Goal: Task Accomplishment & Management: Manage account settings

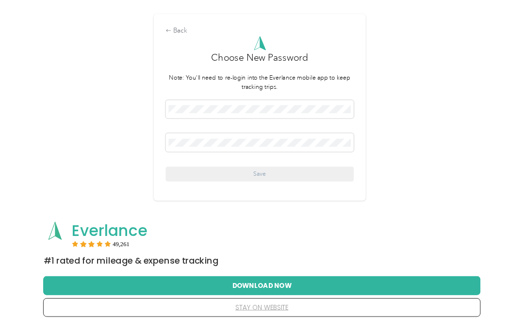
scroll to position [71, 0]
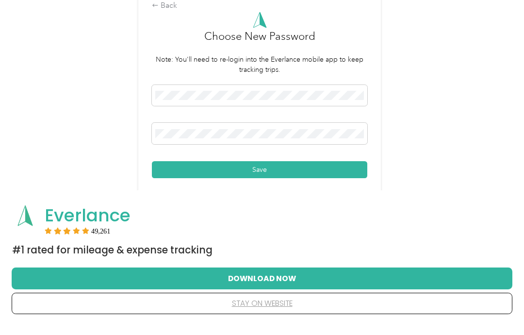
click at [313, 182] on button "Save" at bounding box center [259, 179] width 215 height 17
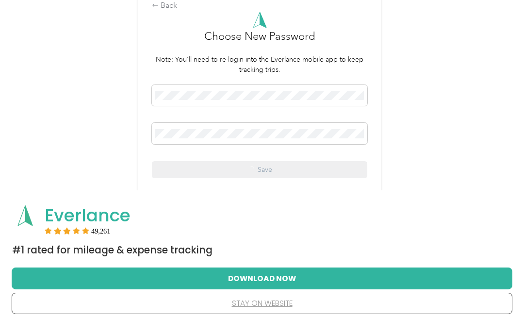
scroll to position [81, 0]
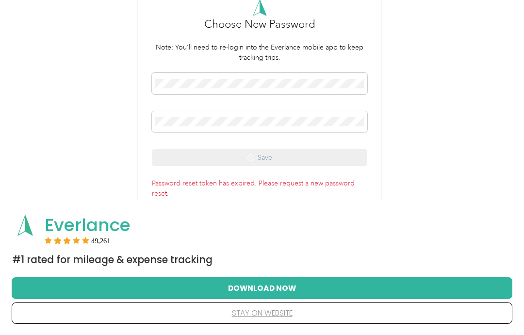
click at [303, 198] on p "Password reset token has expired. Please request a new password reset." at bounding box center [259, 187] width 215 height 24
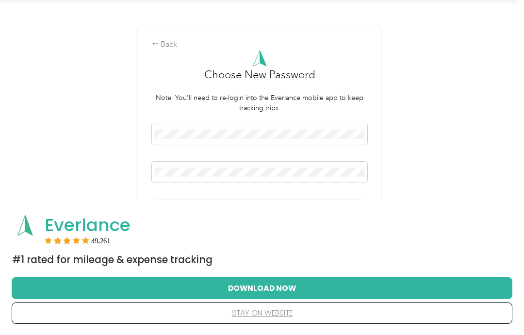
scroll to position [0, 0]
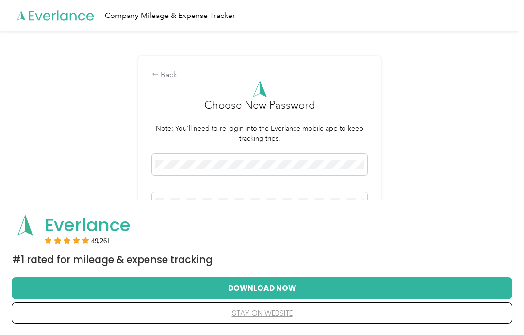
click at [164, 81] on div "Back" at bounding box center [259, 75] width 215 height 12
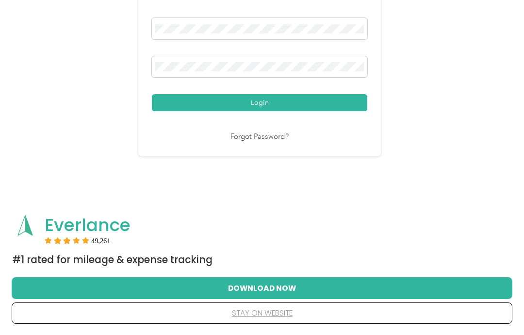
scroll to position [141, 0]
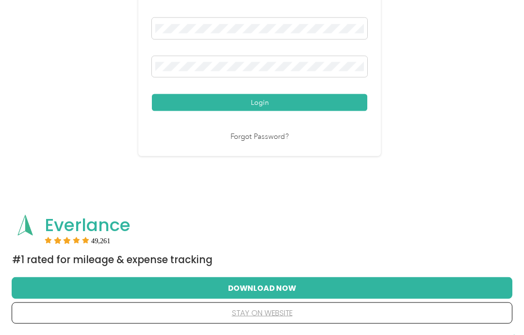
click at [269, 143] on link "Forgot Password?" at bounding box center [260, 137] width 58 height 11
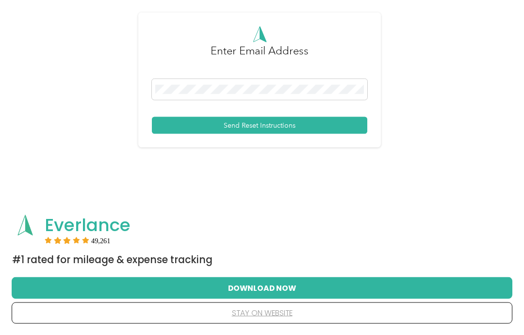
scroll to position [94, 0]
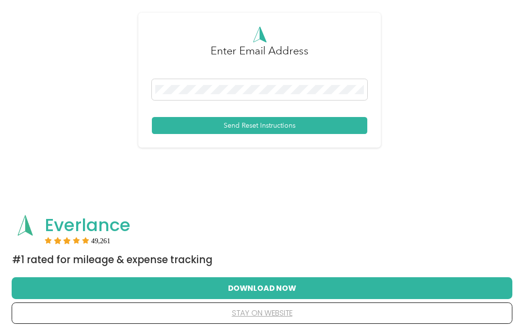
click at [325, 134] on button "Send Reset Instructions" at bounding box center [259, 125] width 215 height 17
click at [298, 134] on button "Send Reset Instructions" at bounding box center [259, 125] width 215 height 17
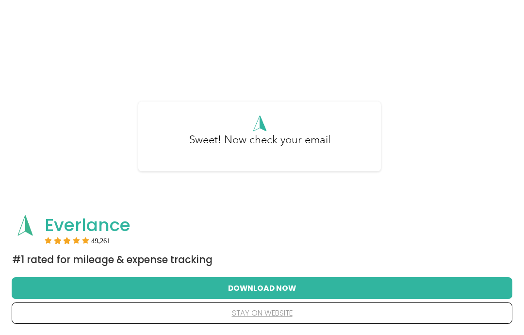
scroll to position [49, 0]
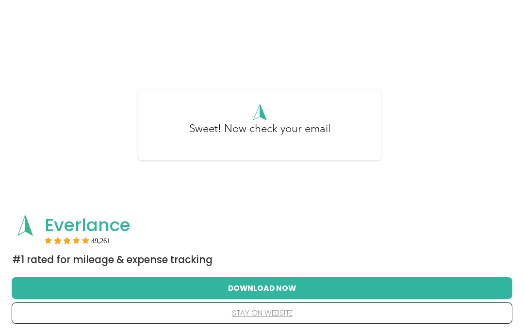
click at [300, 298] on button "Download Now" at bounding box center [262, 288] width 470 height 20
